Goal: Information Seeking & Learning: Learn about a topic

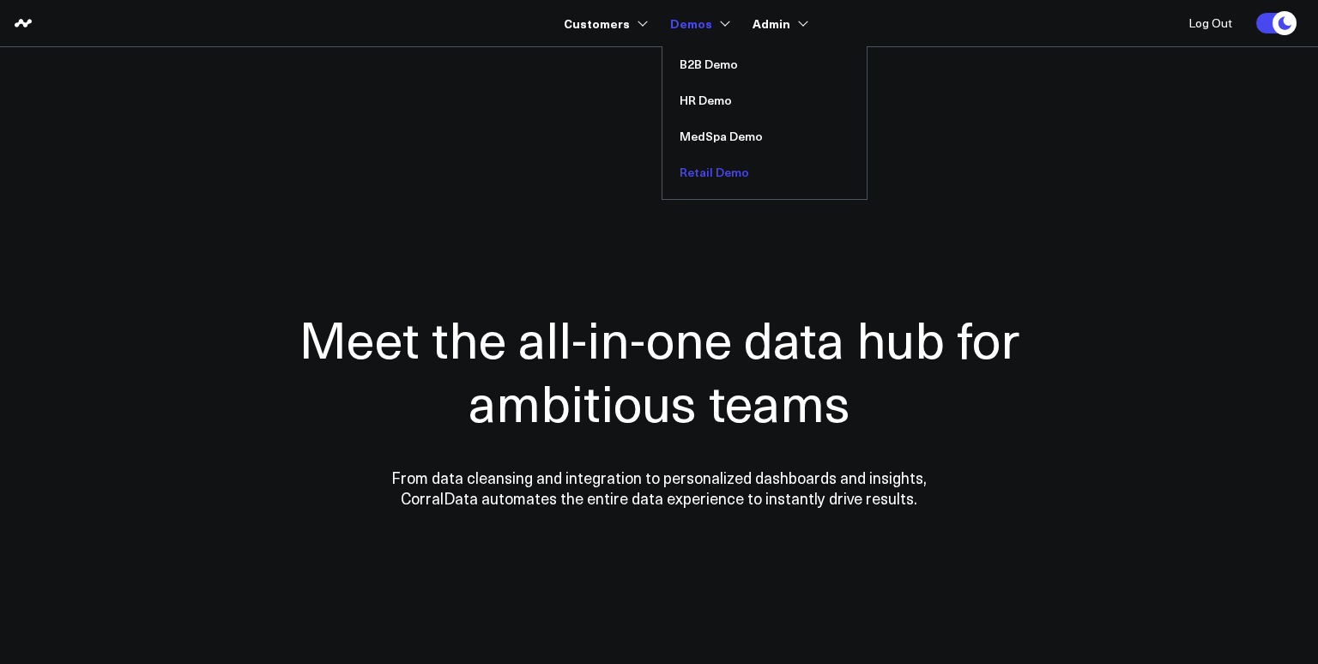
click at [710, 168] on link "Retail Demo" at bounding box center [764, 172] width 204 height 36
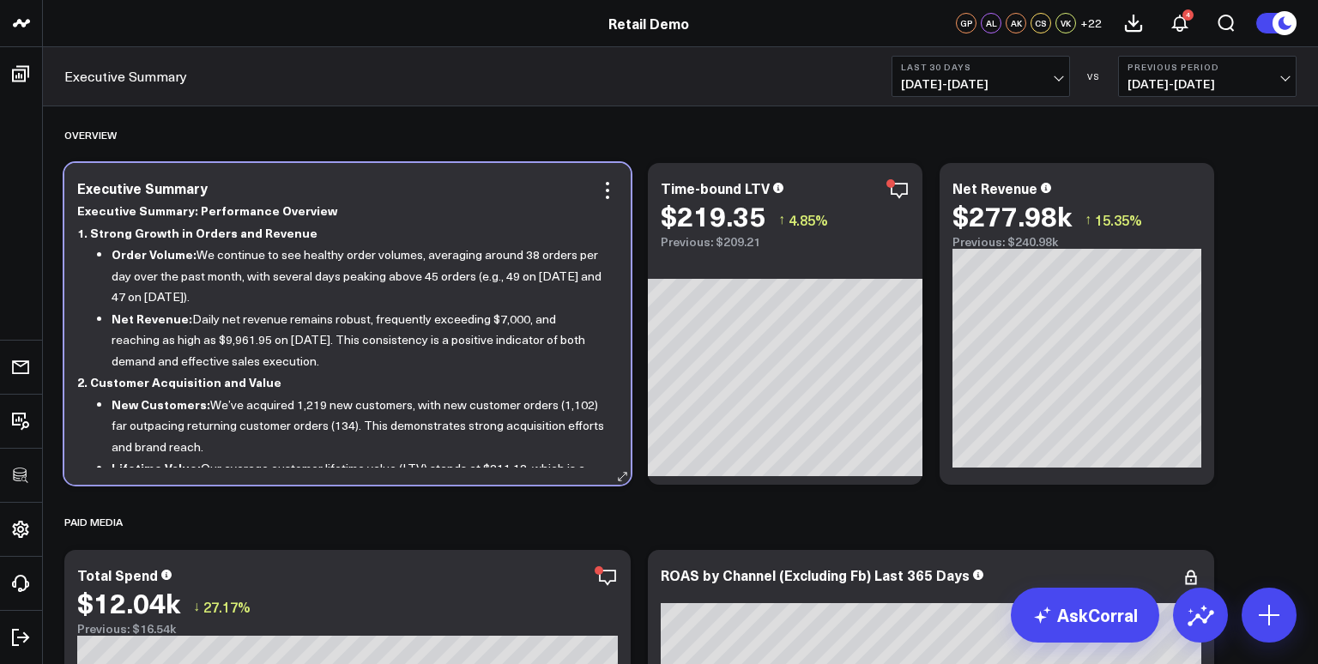
click at [548, 172] on div "Executive Summary Executive Summary: Performance Overview 1. Strong Growth in O…" at bounding box center [347, 324] width 566 height 322
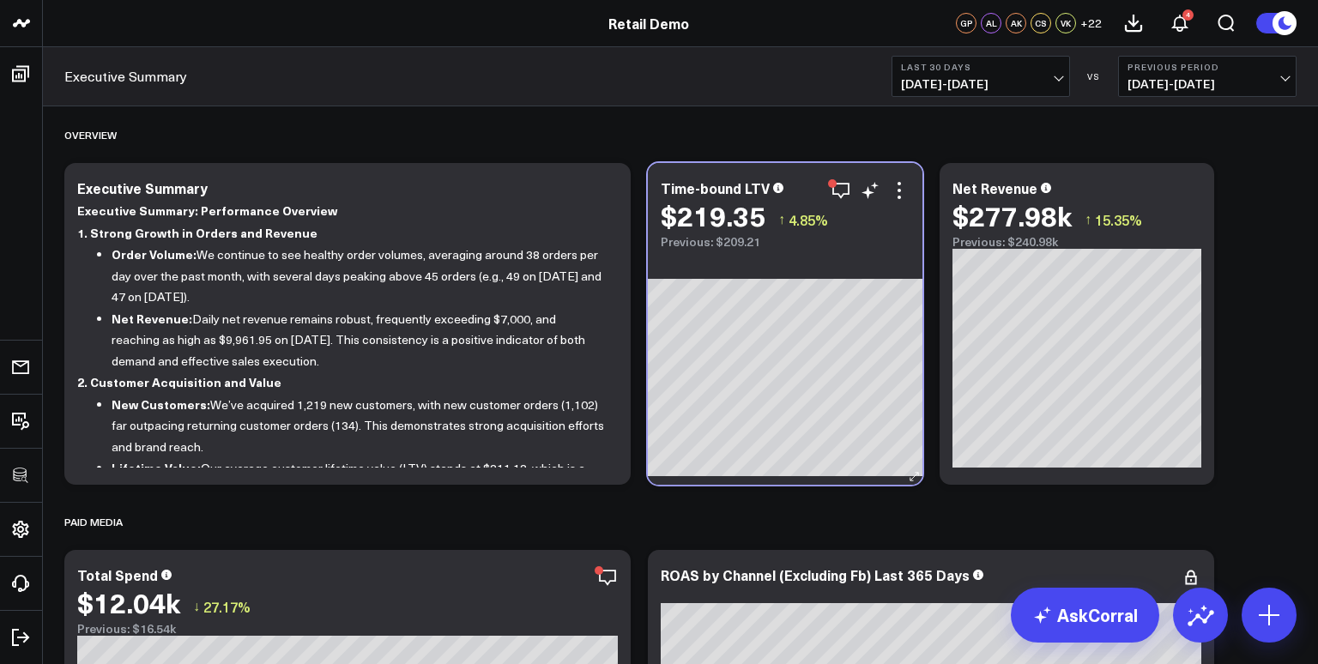
click at [740, 169] on div "Time-bound LTV $219.35 ↑ 4.85% Previous: $209.21" at bounding box center [785, 206] width 275 height 86
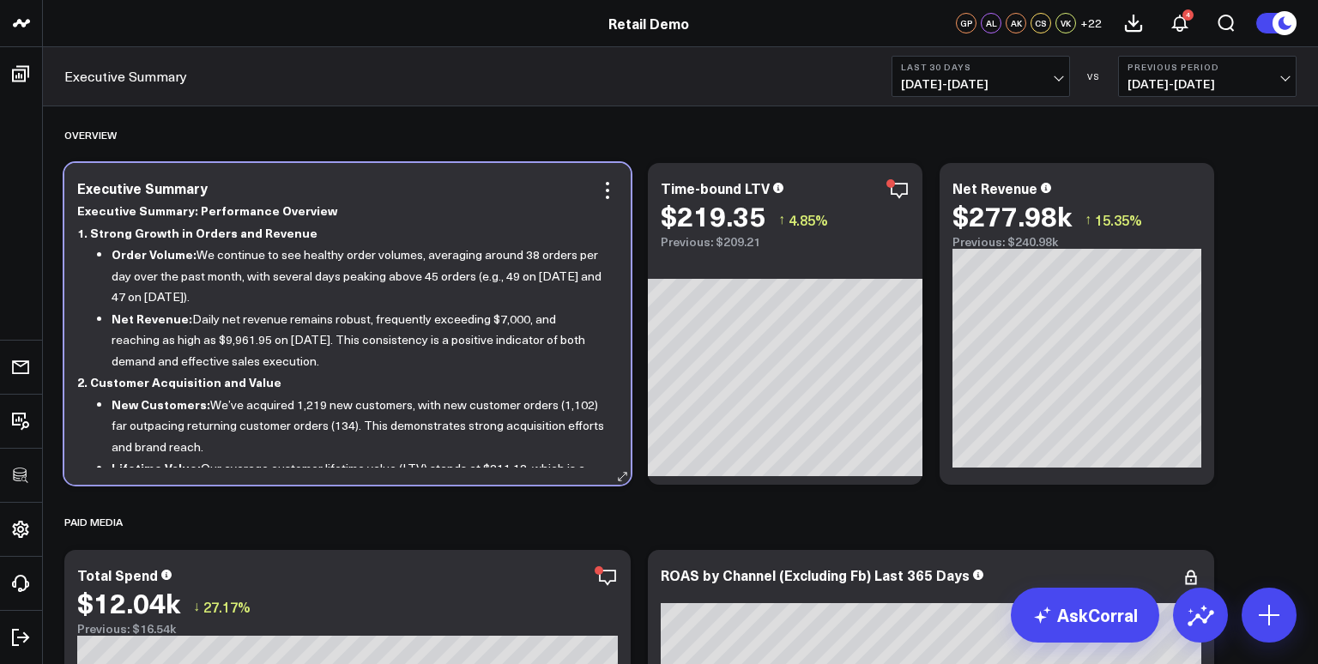
click at [508, 166] on div "Executive Summary Executive Summary: Performance Overview 1. Strong Growth in O…" at bounding box center [347, 324] width 566 height 322
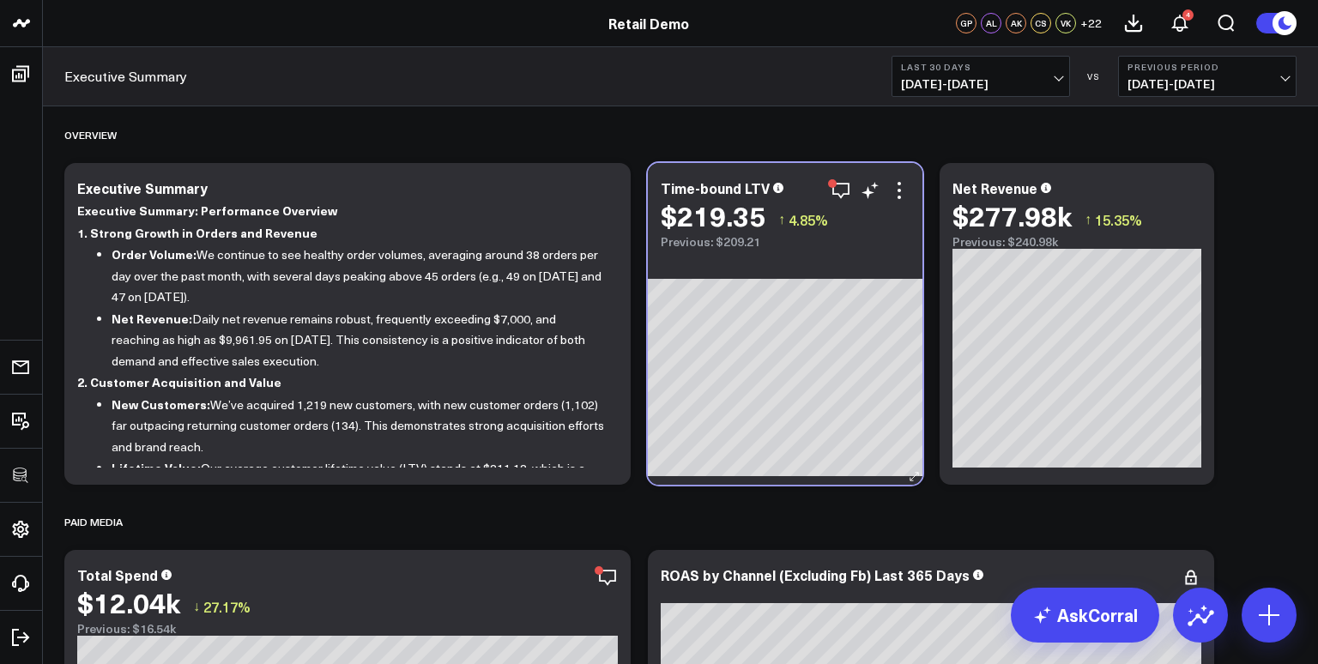
click at [687, 172] on div "Time-bound LTV $219.35 ↑ 4.85% Previous: $209.21" at bounding box center [785, 206] width 275 height 86
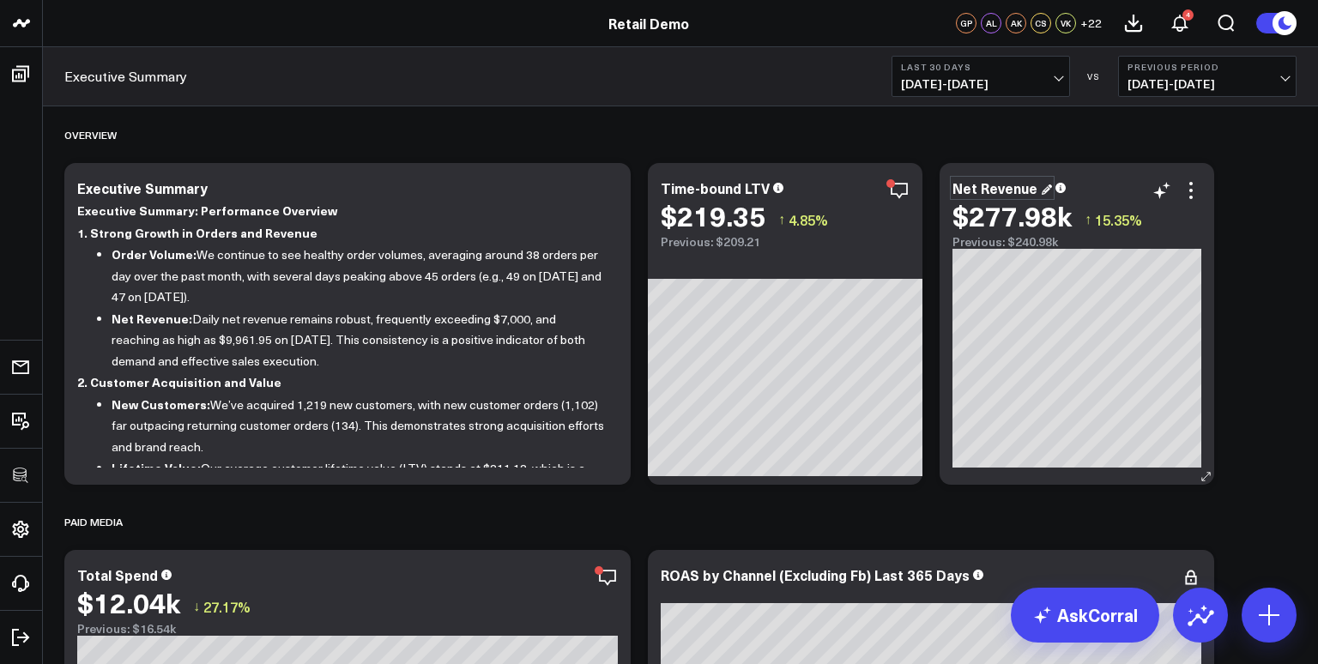
click at [1028, 182] on div "Net Revenue" at bounding box center [1002, 187] width 100 height 19
click at [1090, 170] on div "Net Revenue $277.98k ↑ 15.35% Previous: $240.98k" at bounding box center [1077, 324] width 275 height 322
click at [783, 165] on div "Time-bound LTV $219.35 ↑ 4.85% Previous: $209.21" at bounding box center [785, 206] width 275 height 86
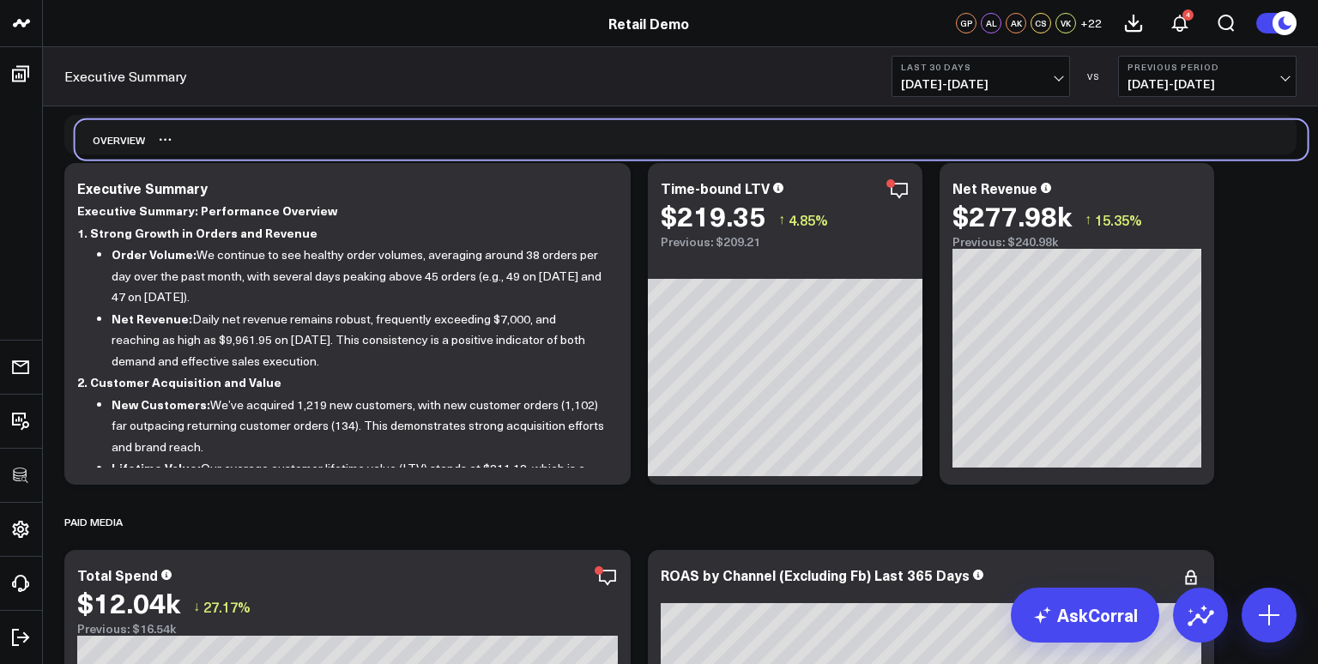
drag, startPoint x: 254, startPoint y: 124, endPoint x: 263, endPoint y: 128, distance: 9.2
click at [263, 128] on div "OVERVIEW" at bounding box center [692, 139] width 1232 height 39
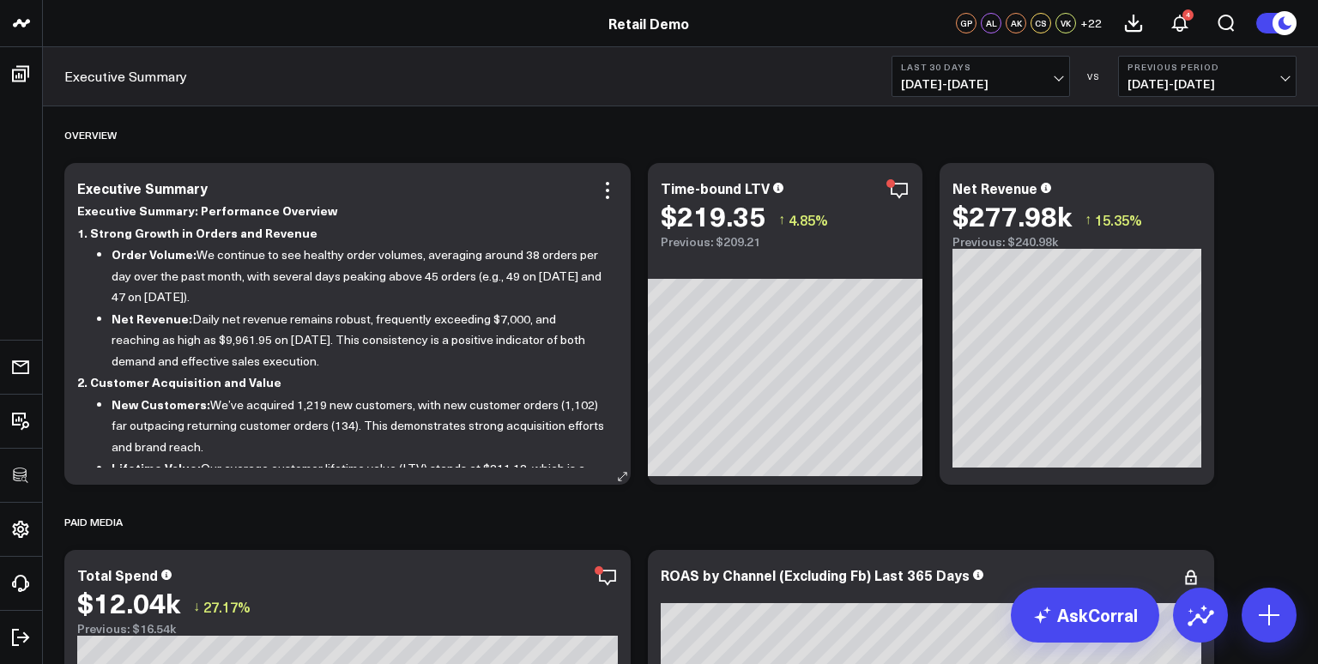
drag, startPoint x: 1293, startPoint y: 285, endPoint x: 505, endPoint y: 276, distance: 787.7
